Goal: Use online tool/utility: Utilize a website feature to perform a specific function

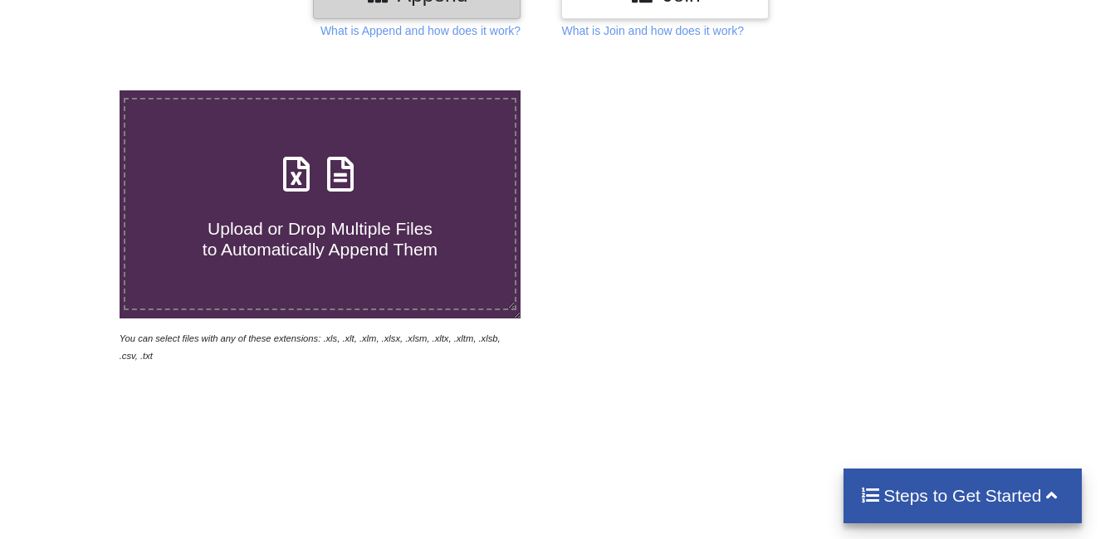
scroll to position [249, 0]
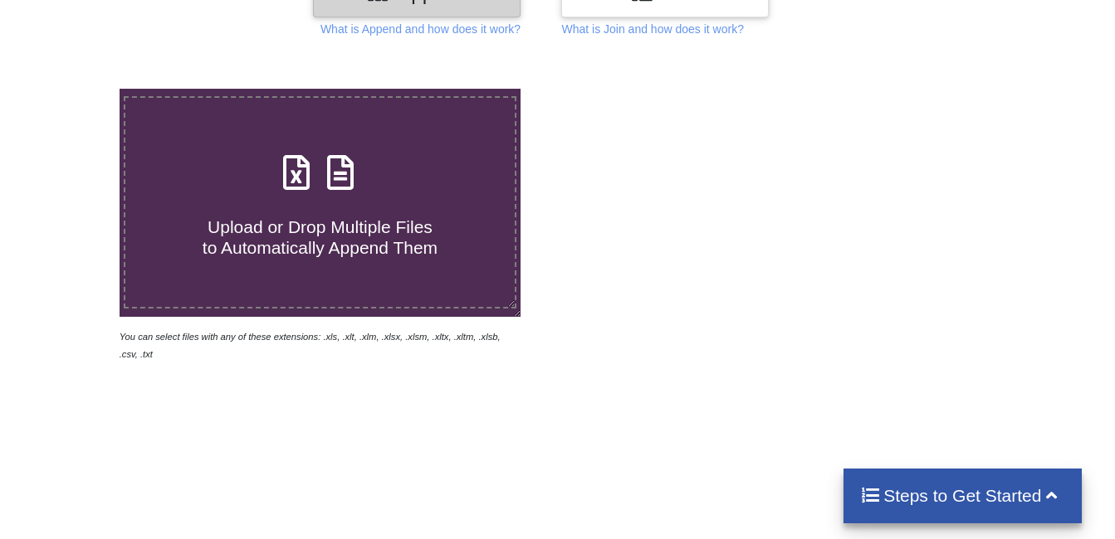
click at [345, 241] on span "Upload or Drop Multiple Files to Automatically Append Them" at bounding box center [320, 237] width 235 height 40
click at [74, 89] on input "Upload or Drop Multiple Files to Automatically Append Them" at bounding box center [74, 89] width 0 height 0
type input "C:\fakepath\[GEOGRAPHIC_DATA]-[GEOGRAPHIC_DATA]-2025-07-01-2000210572-a184791d-…"
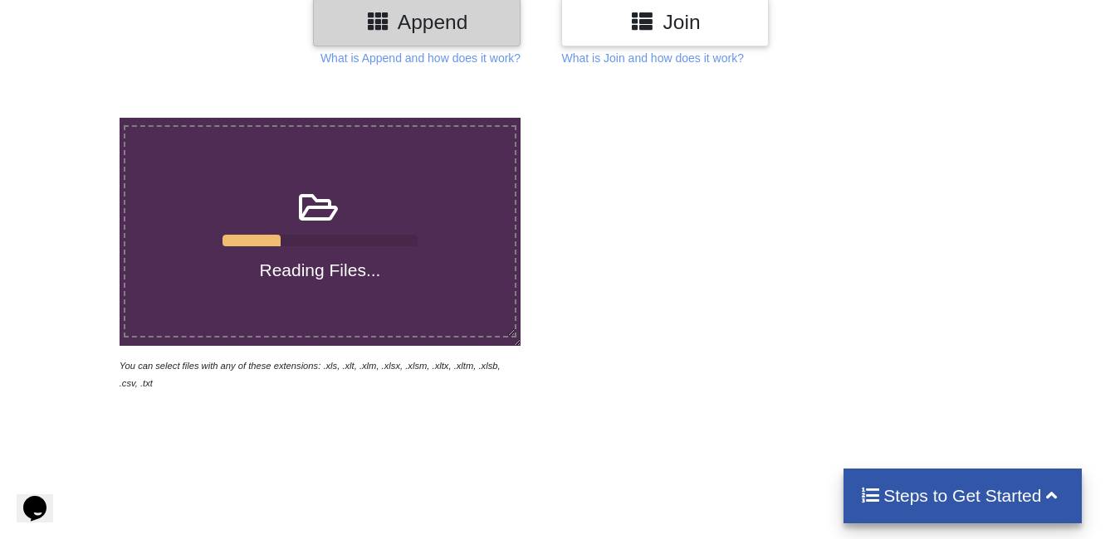
scroll to position [249, 0]
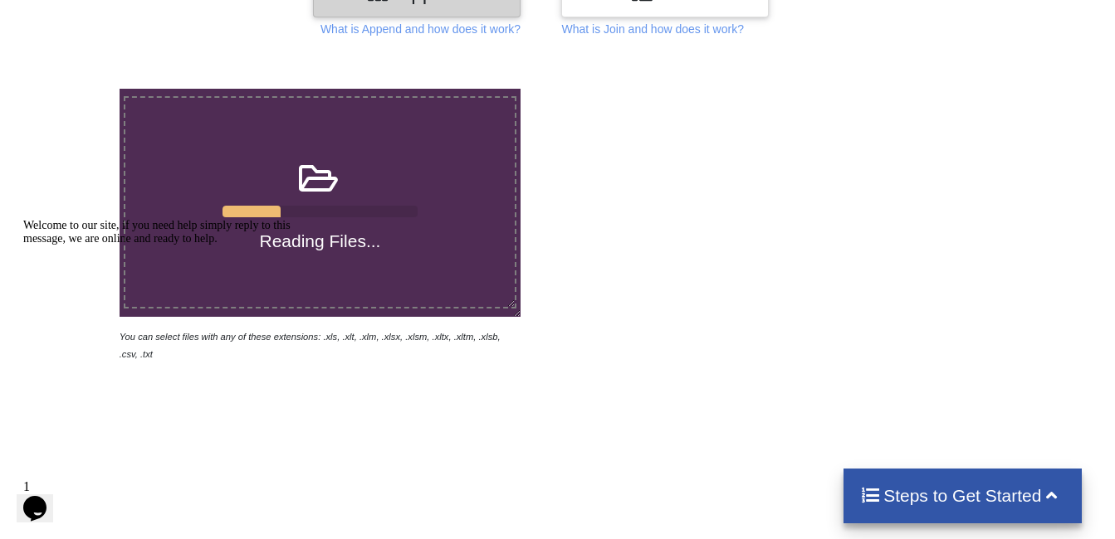
click at [24, 502] on div "Opens Chat This icon Opens the chat window." at bounding box center [35, 508] width 27 height 27
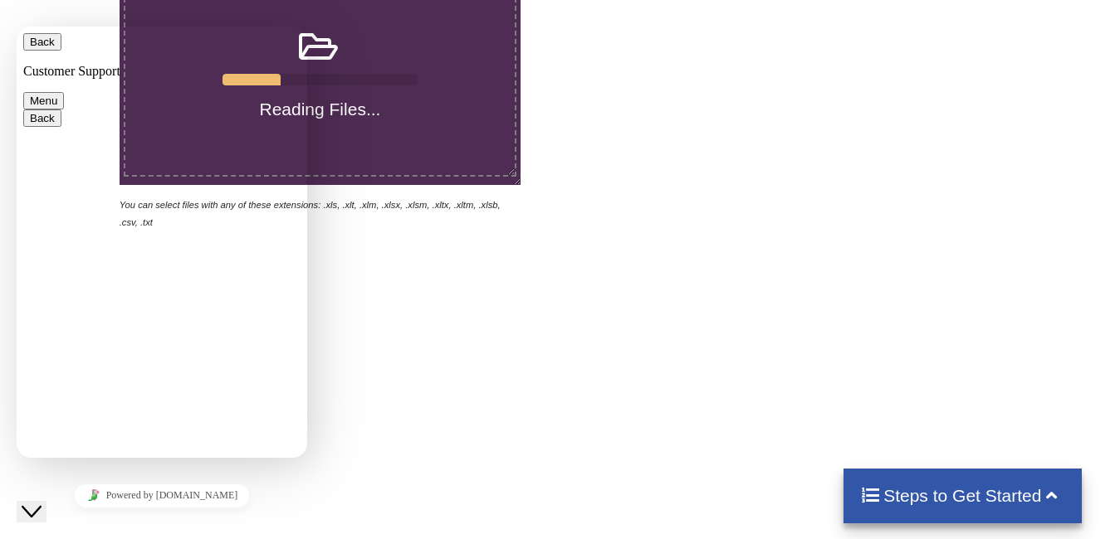
scroll to position [415, 0]
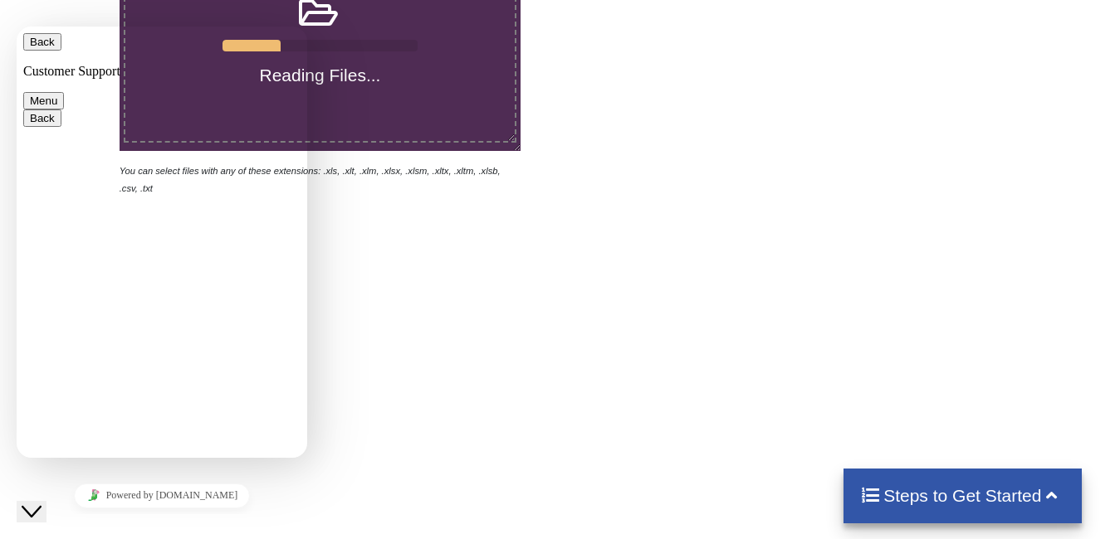
click at [364, 268] on div "Reading Files... You can select files with any of these extensions: .xls, .xlt,…" at bounding box center [557, 203] width 1115 height 630
click at [311, 359] on div "Reading Files... You can select files with any of these extensions: .xls, .xlt,…" at bounding box center [557, 203] width 1115 height 630
click at [64, 92] on button "Menu" at bounding box center [43, 100] width 41 height 17
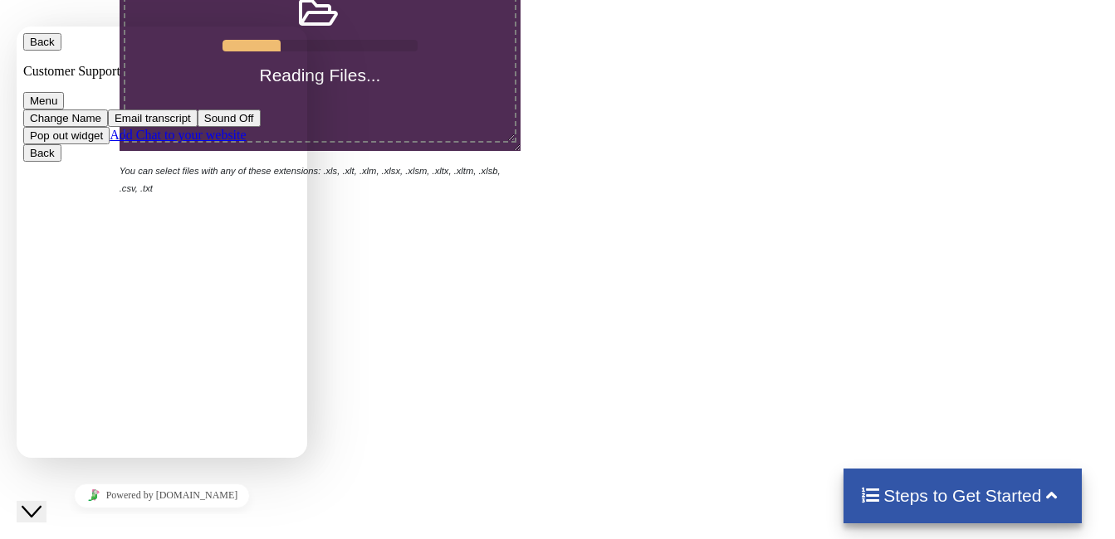
click at [360, 255] on div "Reading Files... You can select files with any of these extensions: .xls, .xlt,…" at bounding box center [557, 203] width 1115 height 630
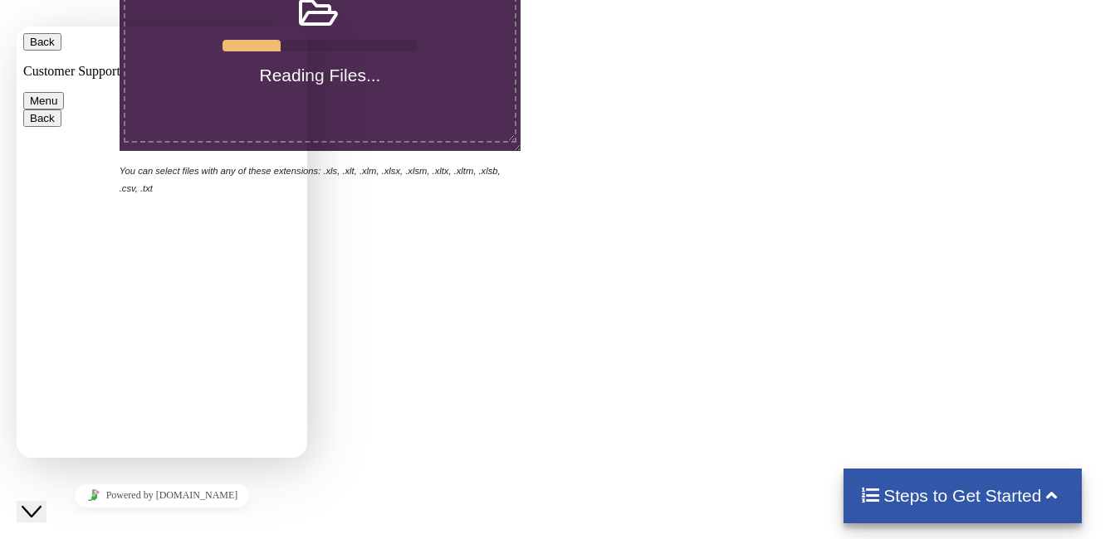
click at [470, 68] on h4 "Reading Files..." at bounding box center [320, 75] width 390 height 21
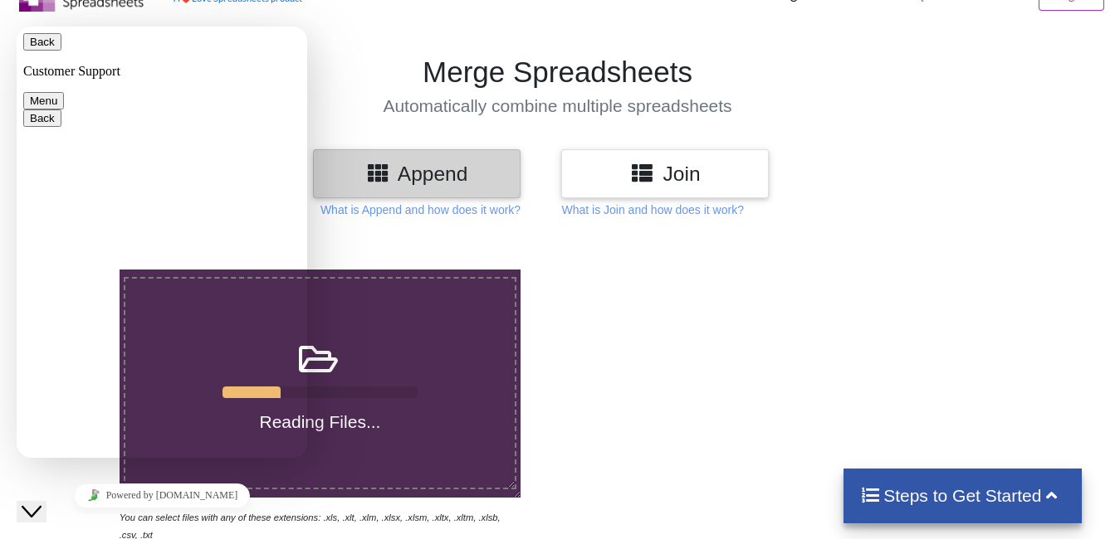
click at [41, 48] on button "Back" at bounding box center [42, 41] width 38 height 17
click at [451, 346] on div "Reading Files..." at bounding box center [320, 383] width 390 height 99
click at [74, 270] on input "Reading Files..." at bounding box center [74, 270] width 0 height 0
type input "C:\fakepath\[GEOGRAPHIC_DATA]-[GEOGRAPHIC_DATA]-2025-07-01-2000210572-a184791d-…"
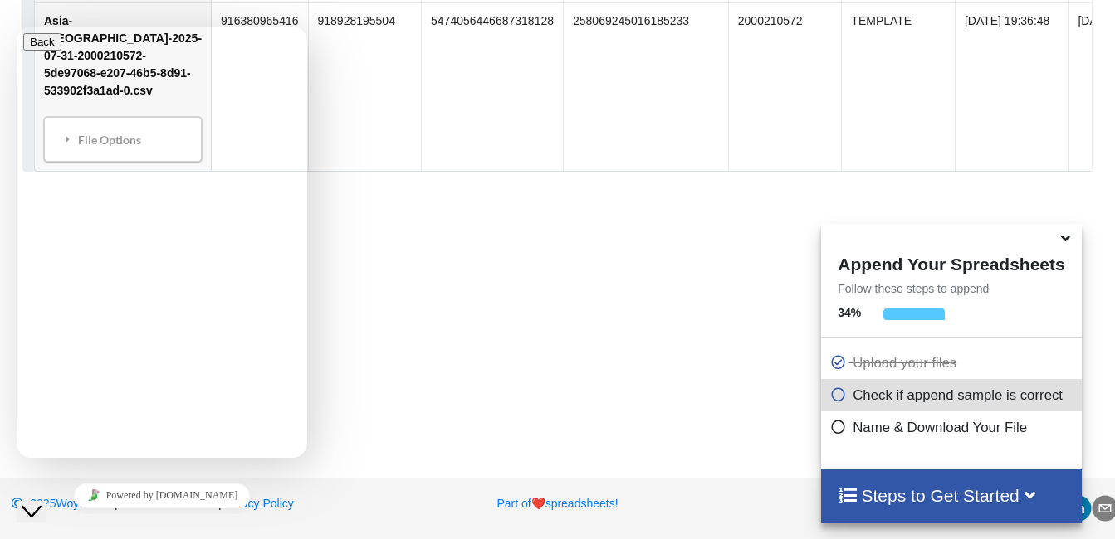
scroll to position [8188, 0]
click at [964, 497] on h4 "Steps to Get Started" at bounding box center [950, 496] width 227 height 21
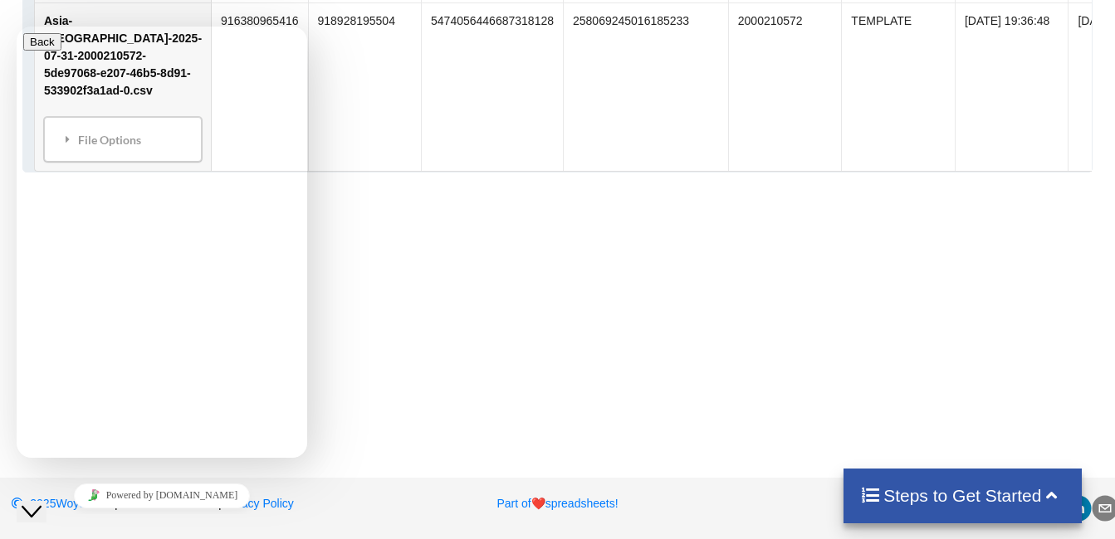
click at [951, 495] on h4 "Steps to Get Started" at bounding box center [962, 496] width 205 height 21
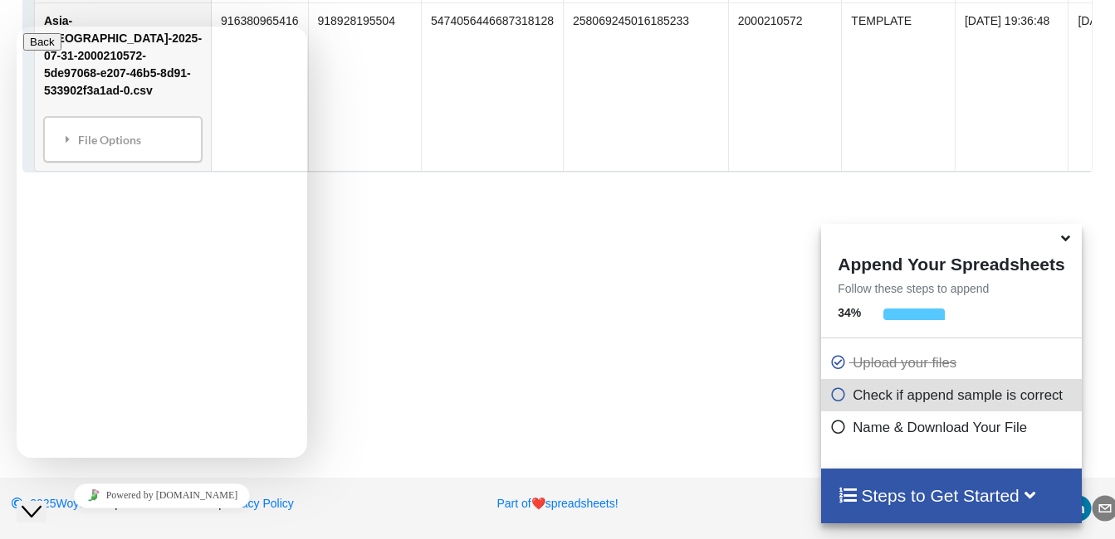
click at [836, 427] on icon at bounding box center [837, 424] width 17 height 14
click at [832, 399] on icon at bounding box center [837, 392] width 17 height 14
click at [914, 494] on h4 "Steps to Get Started" at bounding box center [950, 496] width 227 height 21
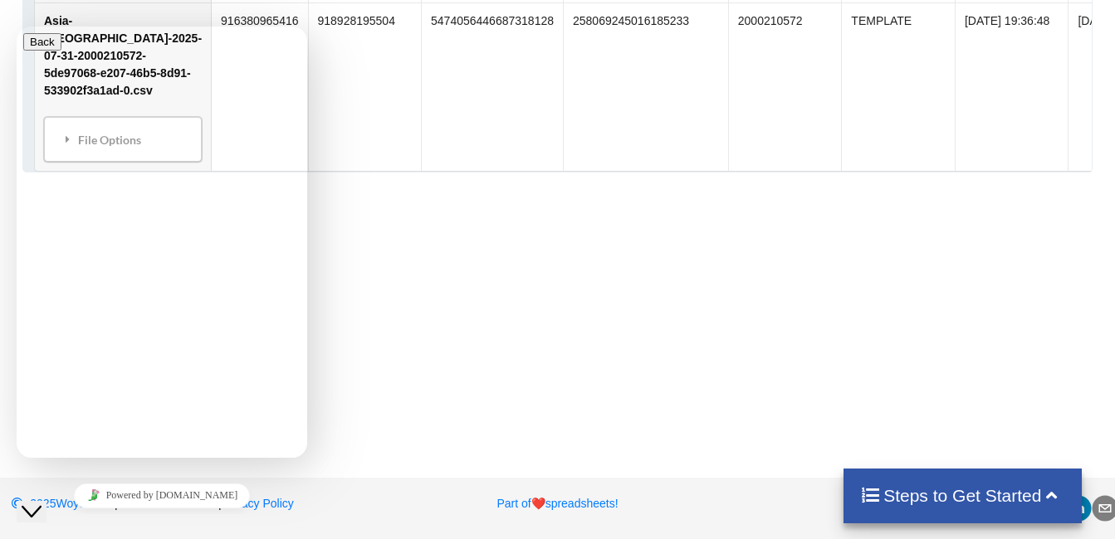
click at [914, 494] on h4 "Steps to Get Started" at bounding box center [962, 496] width 205 height 21
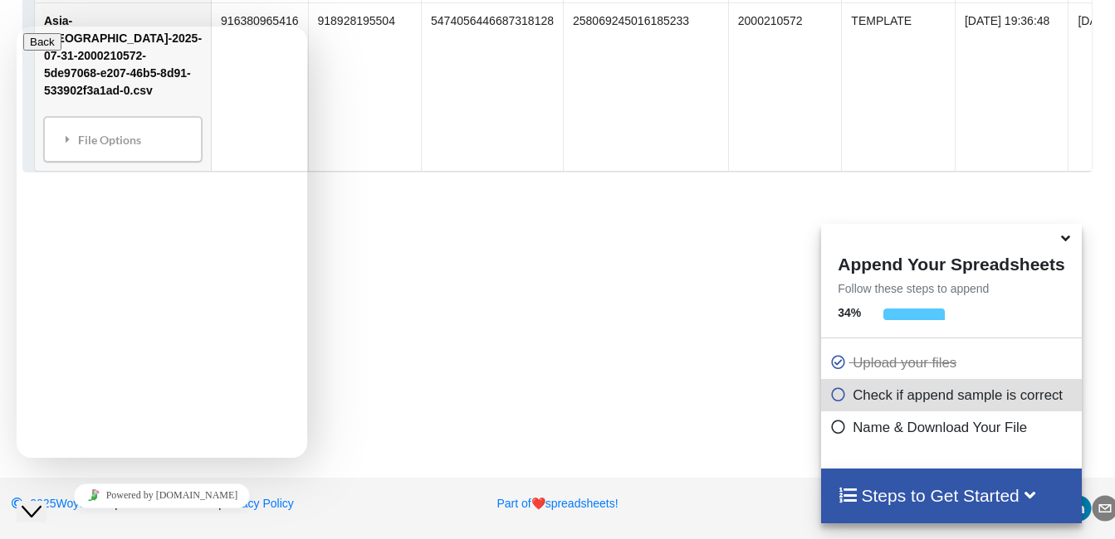
click at [832, 398] on icon at bounding box center [837, 392] width 17 height 14
drag, startPoint x: 832, startPoint y: 398, endPoint x: 831, endPoint y: 422, distance: 23.3
click at [831, 422] on icon at bounding box center [837, 424] width 17 height 14
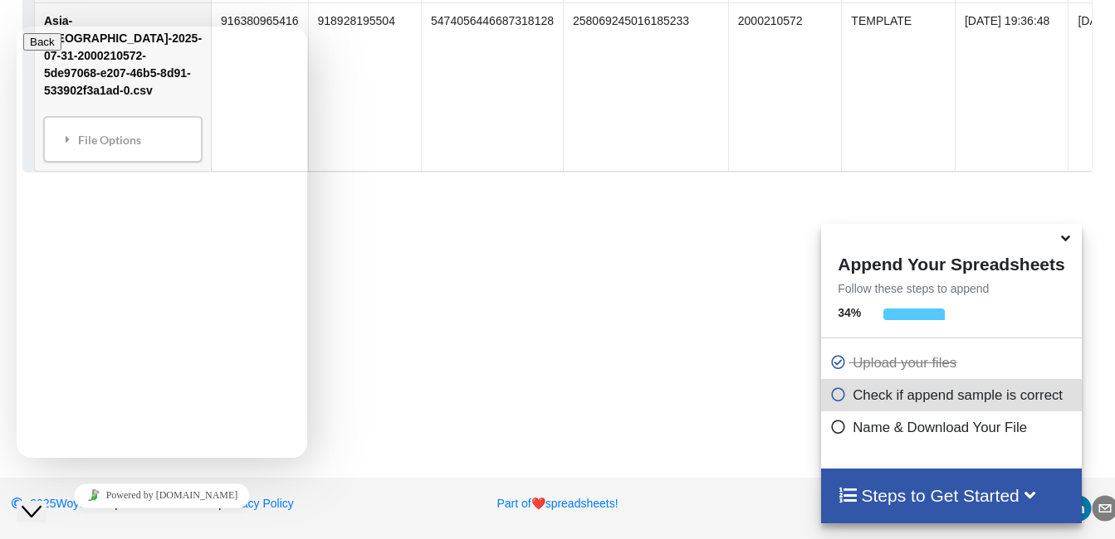
click at [832, 425] on icon at bounding box center [837, 424] width 17 height 14
click at [956, 486] on h4 "Steps to Get Started" at bounding box center [950, 496] width 227 height 21
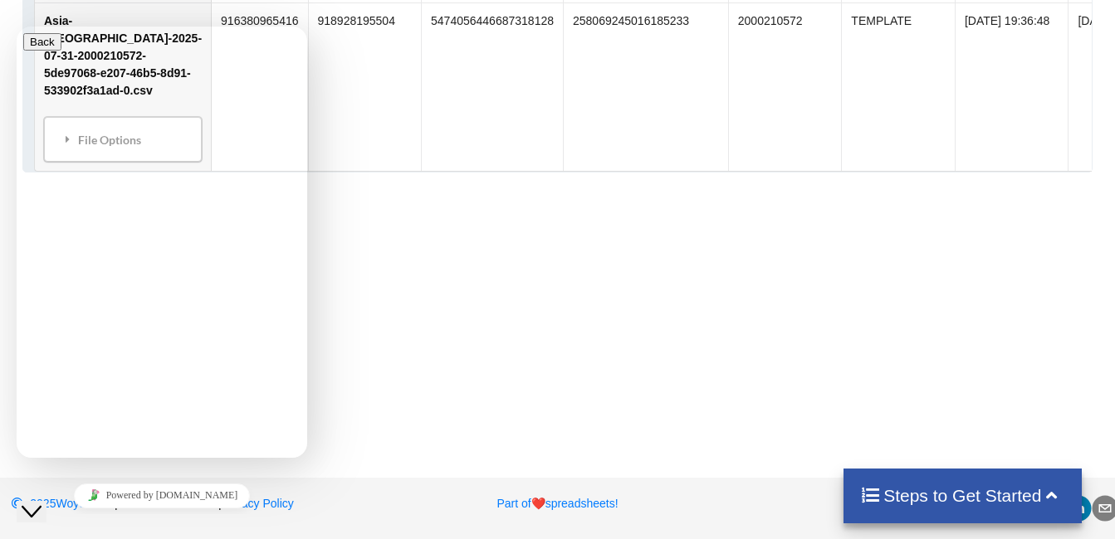
click at [956, 486] on h4 "Steps to Get Started" at bounding box center [962, 496] width 205 height 21
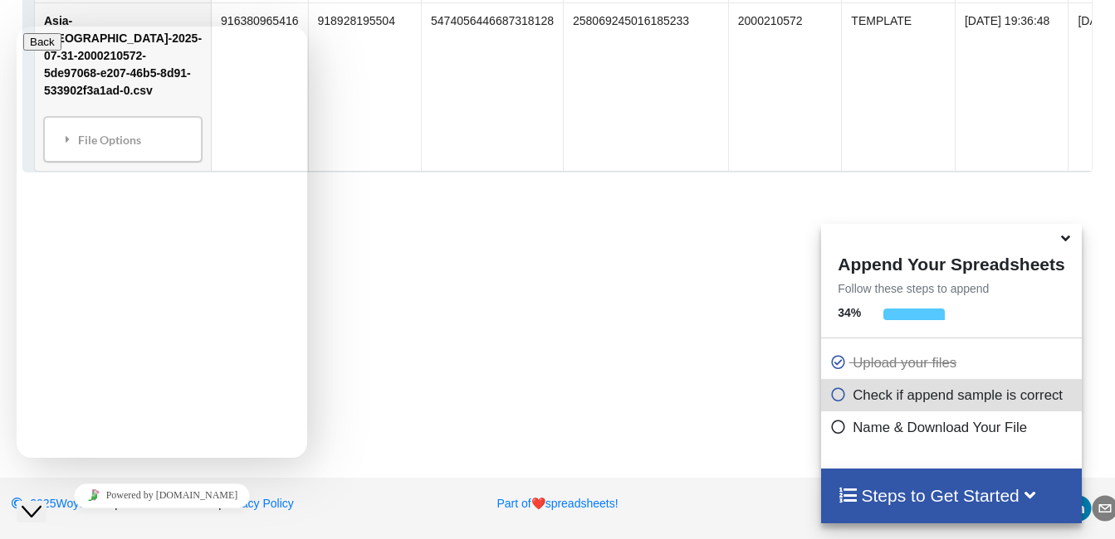
click at [959, 275] on h4 "Append Your Spreadsheets" at bounding box center [951, 262] width 260 height 25
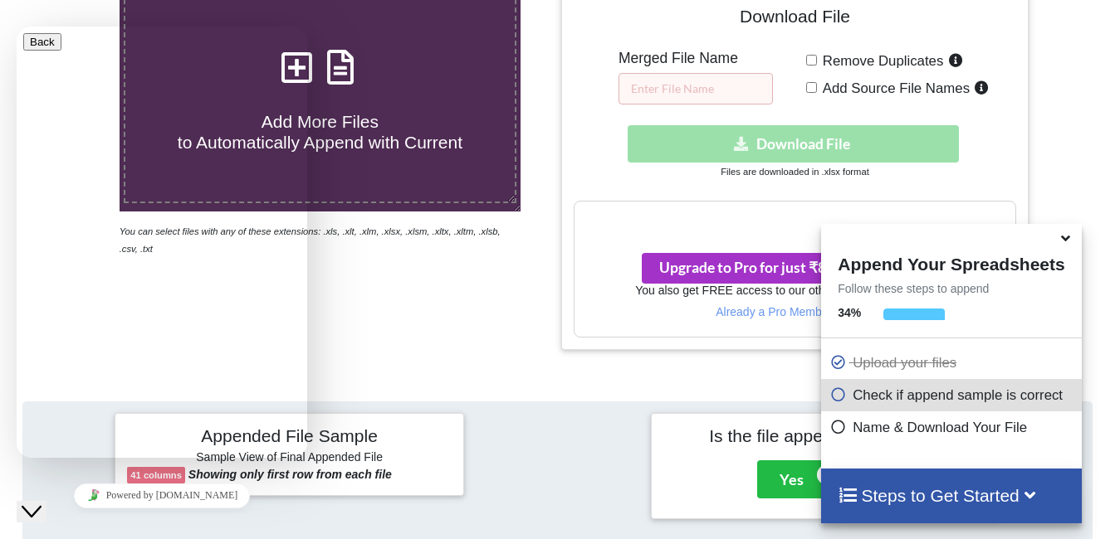
scroll to position [0, 0]
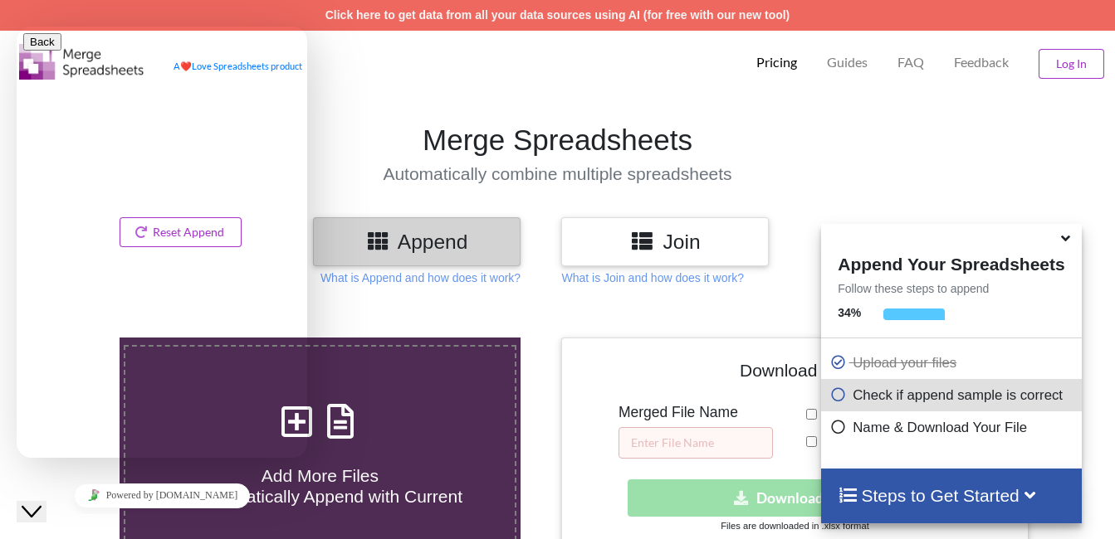
click at [363, 255] on div "Append" at bounding box center [416, 241] width 207 height 49
click at [454, 255] on div "Append" at bounding box center [416, 241] width 207 height 49
click at [457, 242] on h3 "Append" at bounding box center [416, 242] width 183 height 24
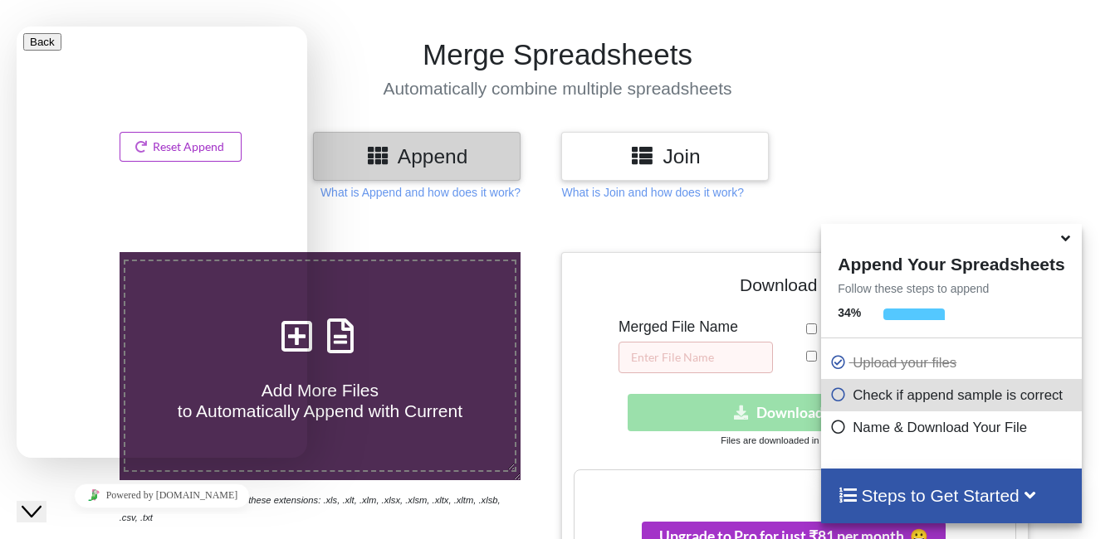
scroll to position [332, 0]
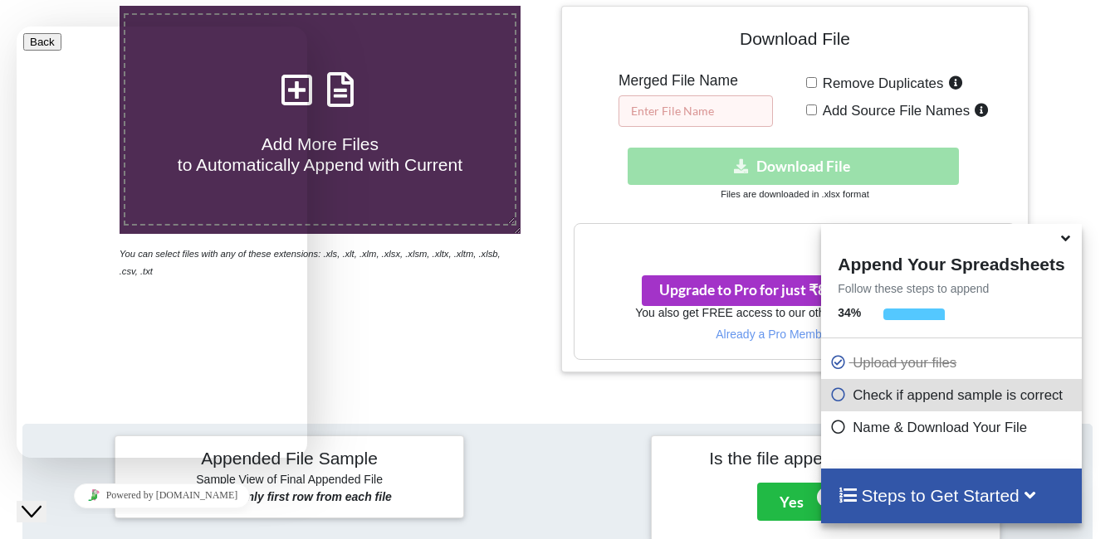
click at [724, 98] on input "text" at bounding box center [695, 111] width 154 height 32
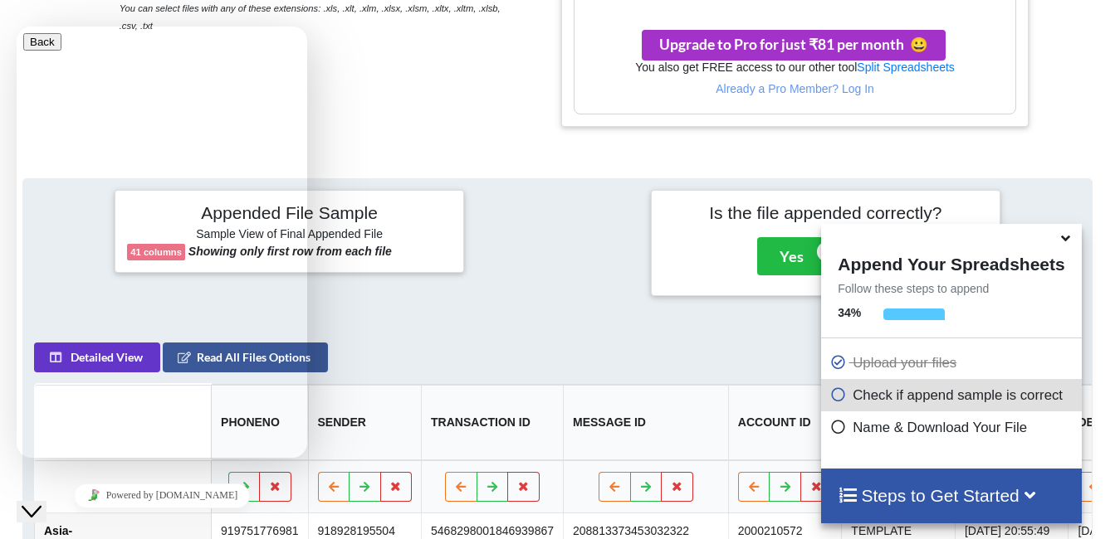
scroll to position [671, 0]
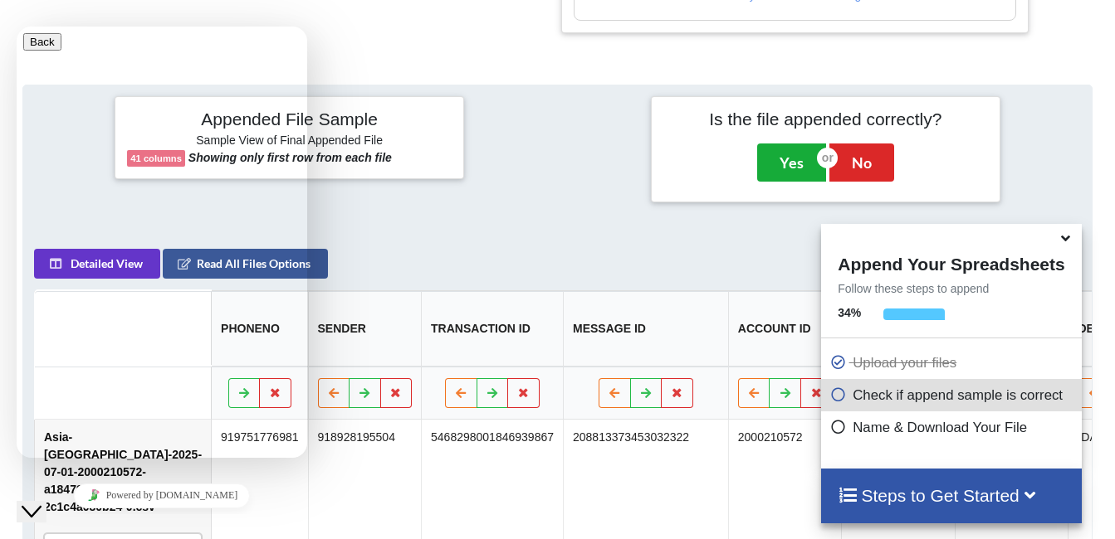
type input "data"
click at [787, 166] on button "Yes" at bounding box center [791, 163] width 69 height 38
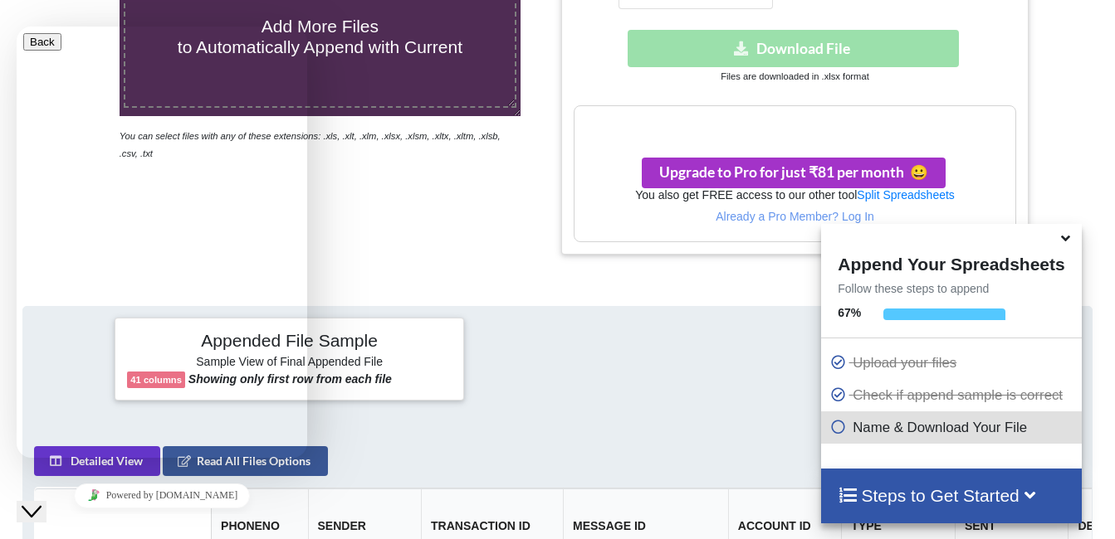
scroll to position [338, 0]
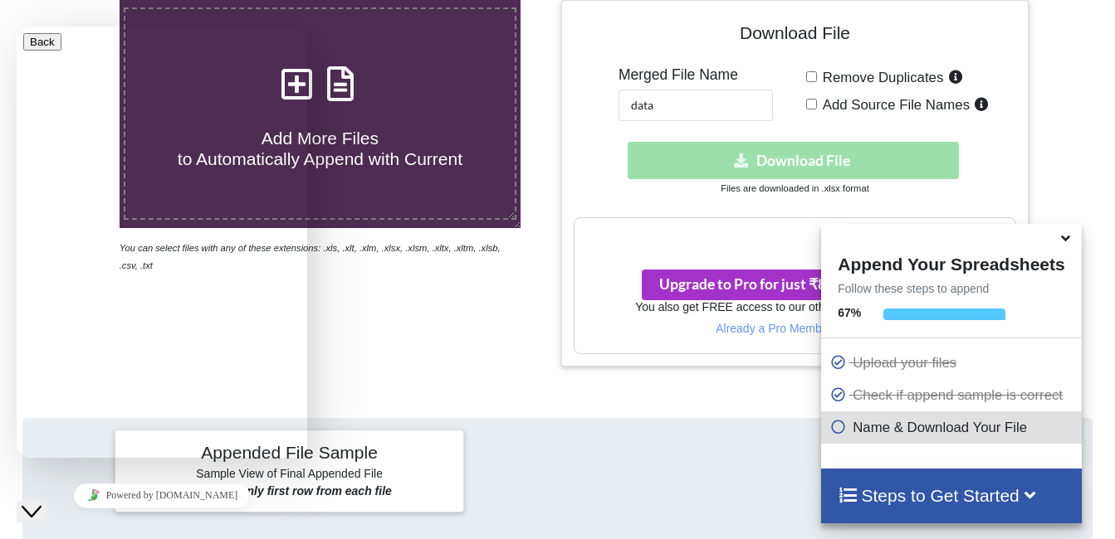
click at [1065, 242] on icon at bounding box center [1065, 235] width 17 height 15
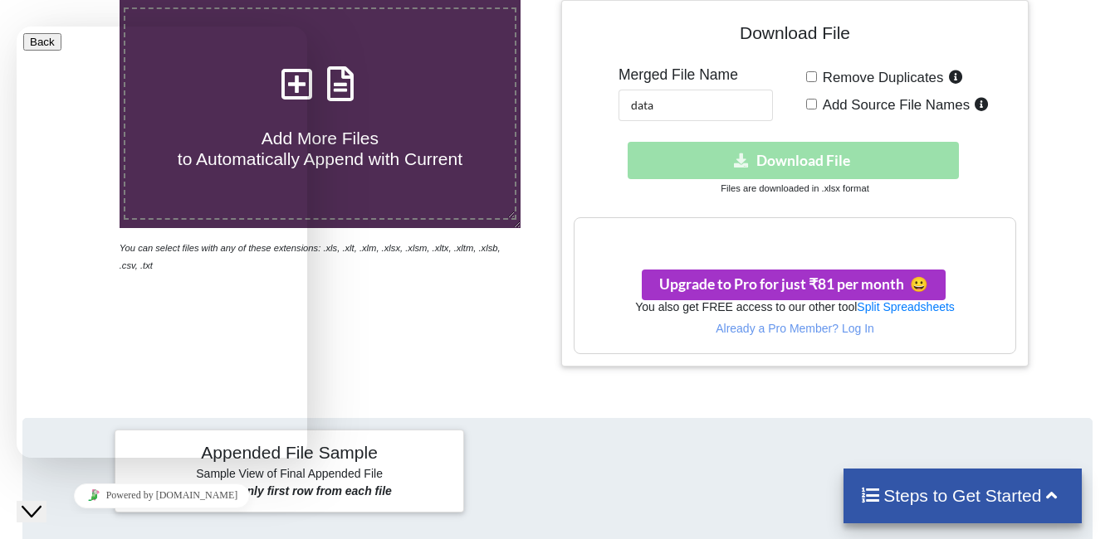
click at [810, 76] on input "Remove Duplicates" at bounding box center [811, 76] width 11 height 11
checkbox input "false"
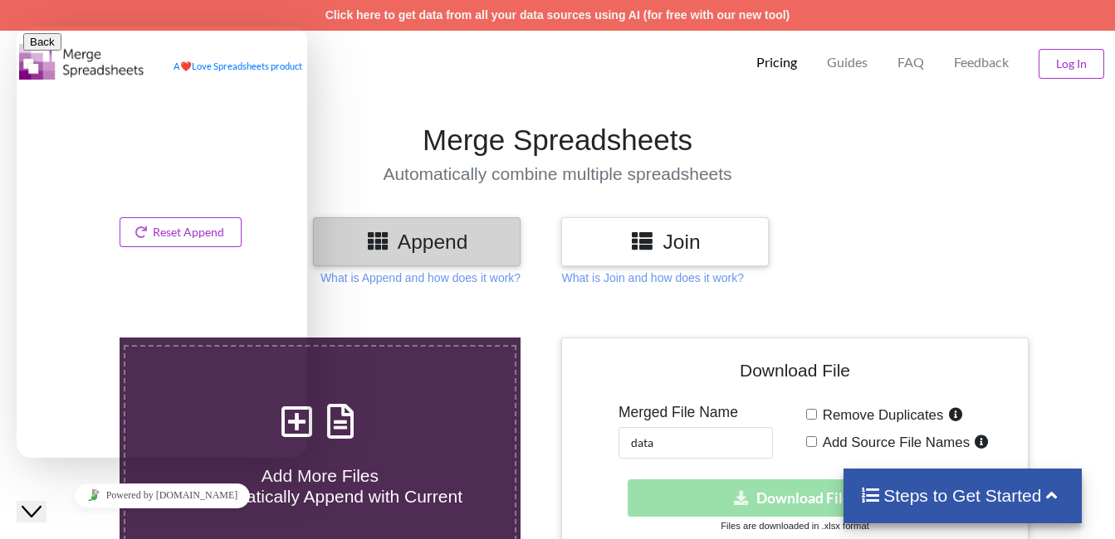
scroll to position [398, 0]
